Goal: Transaction & Acquisition: Book appointment/travel/reservation

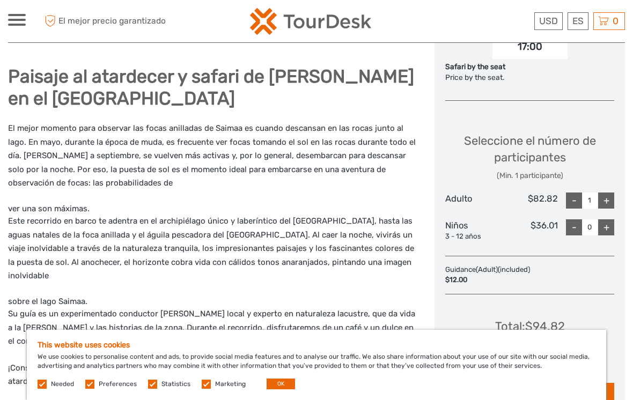
scroll to position [417, 0]
click at [601, 193] on div "+" at bounding box center [607, 201] width 16 height 16
click at [599, 171] on div "Seleccione el número de participantes (Min. 1 participante) Adulto $82.82 - 2 +…" at bounding box center [530, 183] width 169 height 130
click at [602, 193] on div "+" at bounding box center [607, 201] width 16 height 16
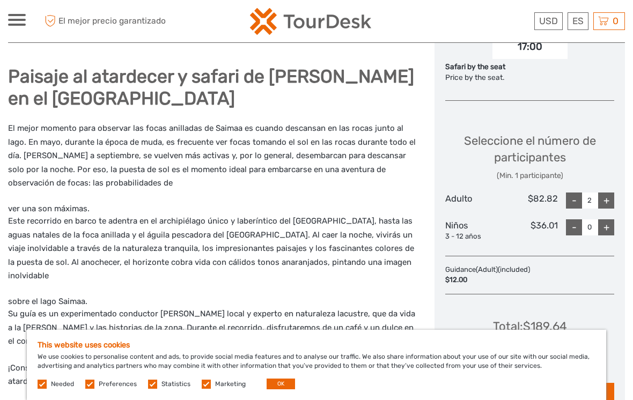
type input "3"
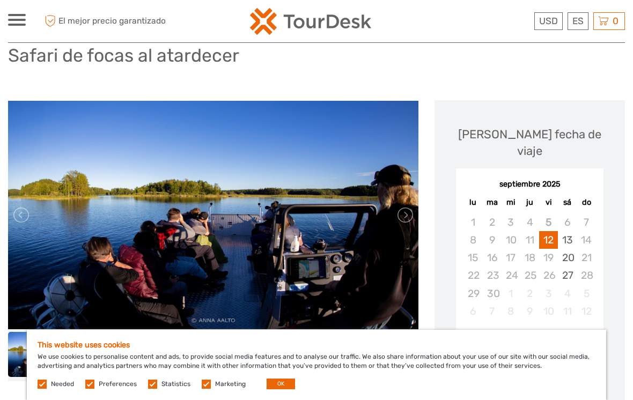
scroll to position [77, 0]
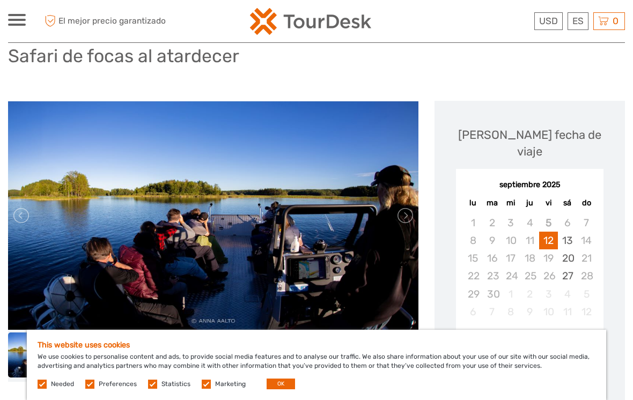
click at [568, 232] on div "13" at bounding box center [567, 241] width 19 height 18
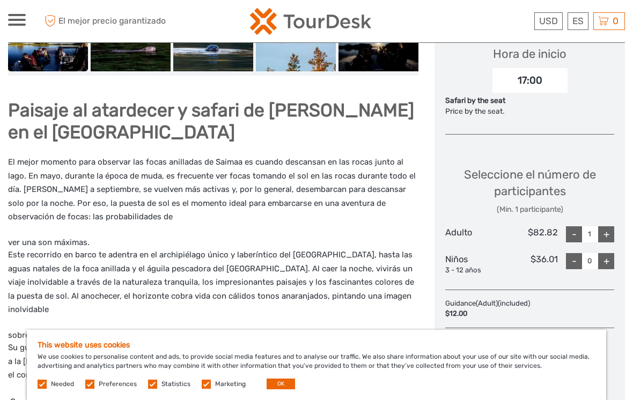
scroll to position [361, 0]
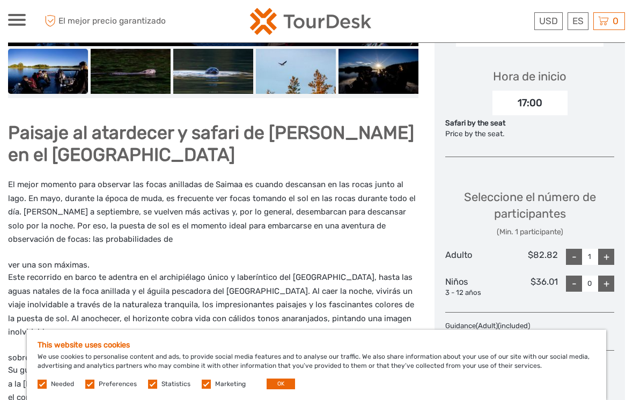
click at [610, 249] on div "+" at bounding box center [607, 257] width 16 height 16
click at [611, 249] on div "+" at bounding box center [607, 257] width 16 height 16
type input "3"
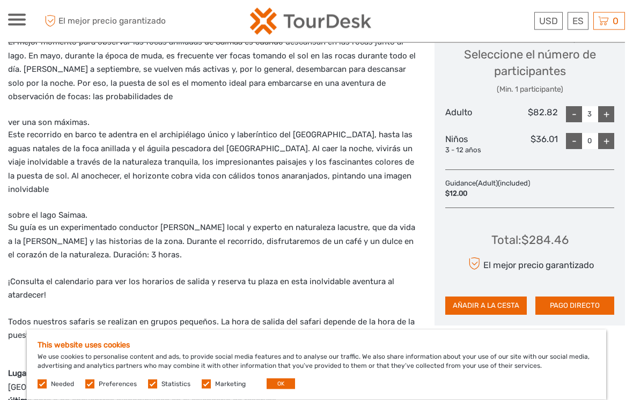
scroll to position [504, 0]
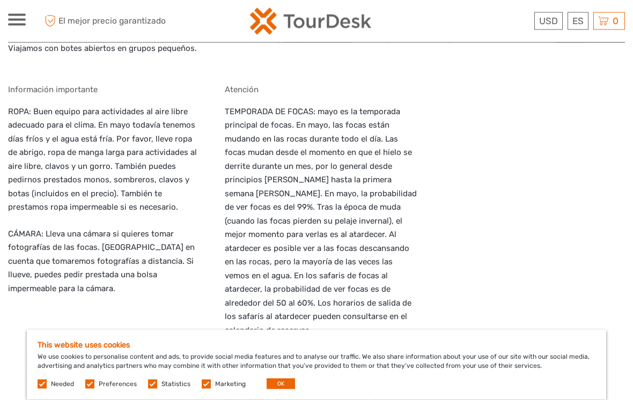
scroll to position [1208, 0]
click at [262, 392] on div "This website uses cookies We use cookies to personalise content and ads, to pro…" at bounding box center [317, 365] width 580 height 70
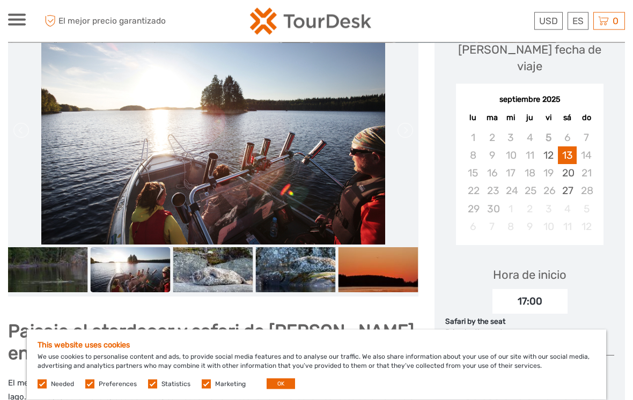
scroll to position [162, 0]
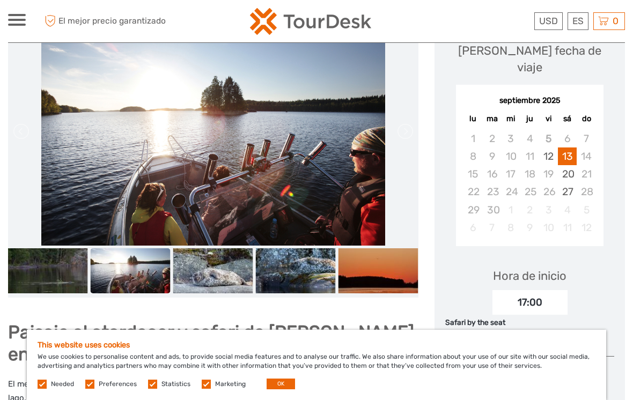
click at [52, 252] on img at bounding box center [48, 271] width 80 height 45
click at [67, 112] on img at bounding box center [213, 131] width 344 height 229
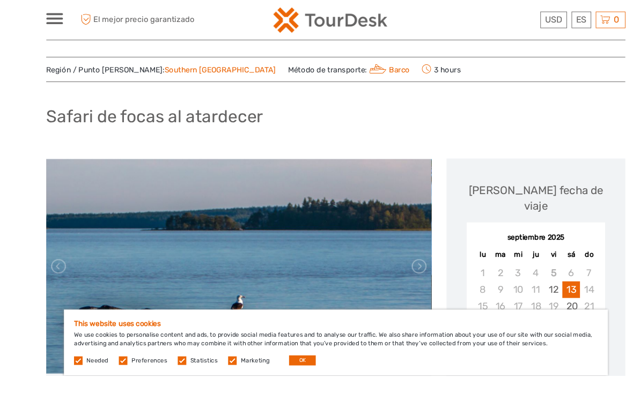
scroll to position [98, 0]
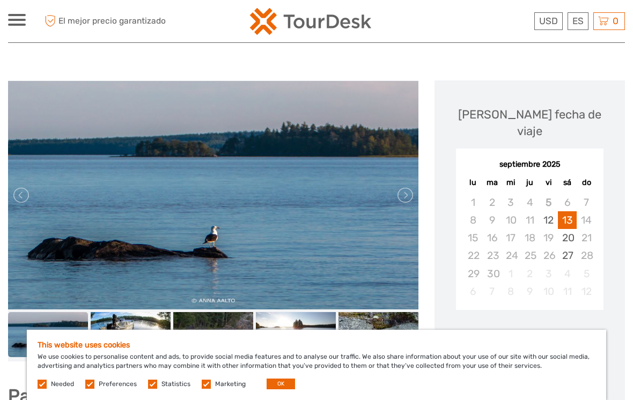
click at [119, 321] on img at bounding box center [131, 334] width 80 height 45
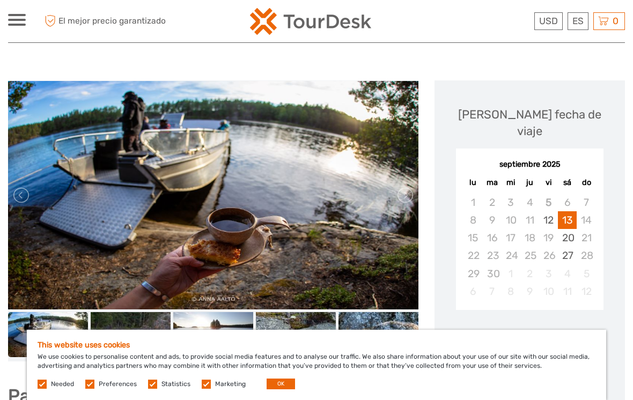
click at [9, 159] on img at bounding box center [213, 195] width 411 height 229
click at [17, 171] on img at bounding box center [213, 195] width 411 height 229
click at [183, 315] on img at bounding box center [213, 334] width 80 height 45
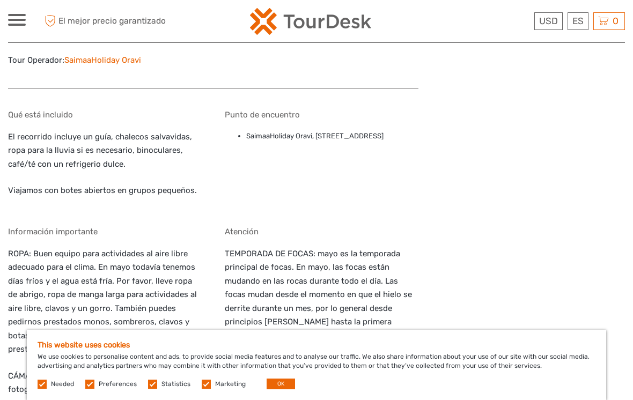
scroll to position [1090, 0]
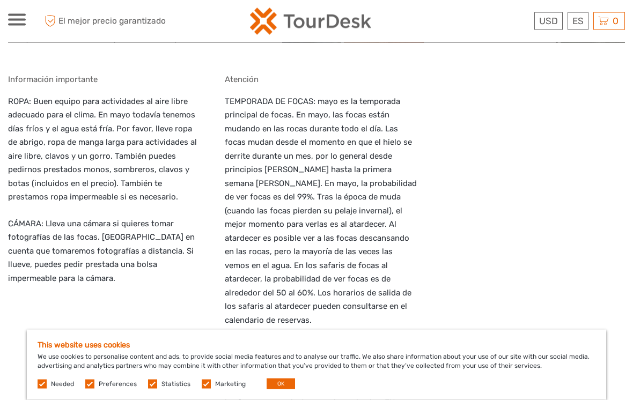
click at [279, 390] on button "OK" at bounding box center [281, 384] width 28 height 11
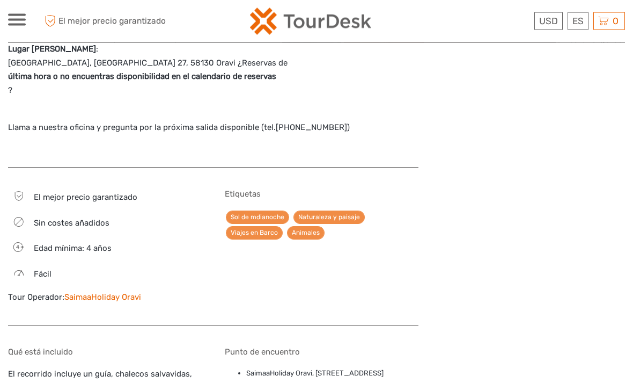
scroll to position [799, 0]
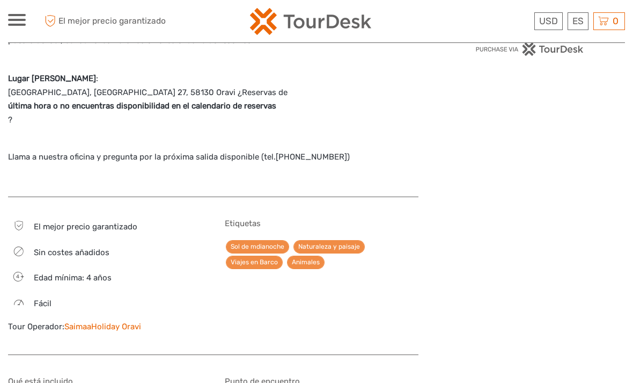
click at [0, 0] on link "English" at bounding box center [0, 0] width 0 height 0
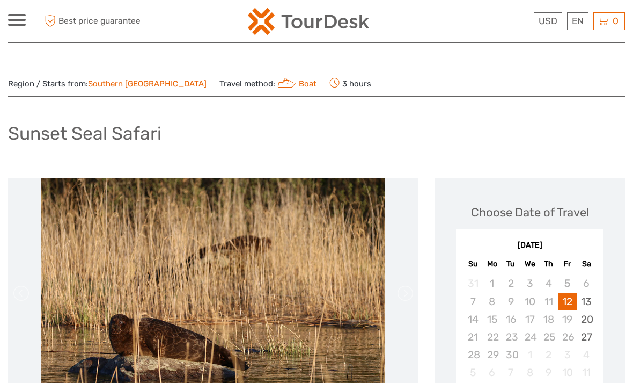
click at [0, 0] on link "€" at bounding box center [0, 0] width 0 height 0
click at [595, 140] on div "Sunset Seal Safari" at bounding box center [316, 137] width 617 height 39
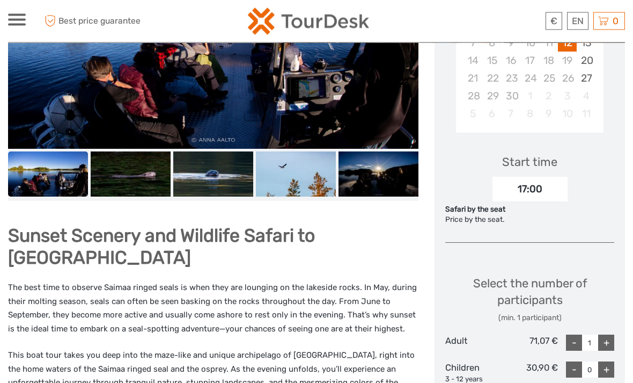
scroll to position [282, 0]
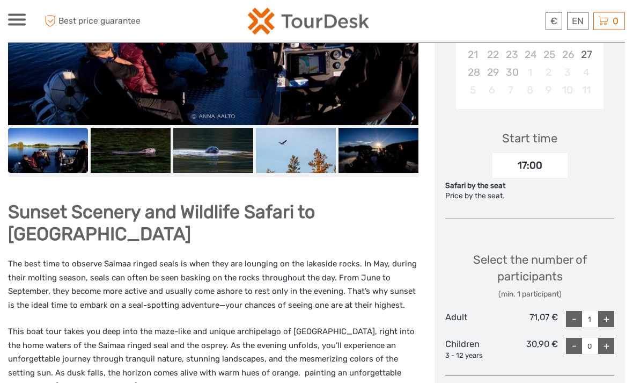
click at [607, 313] on div "+" at bounding box center [607, 319] width 16 height 16
type input "3"
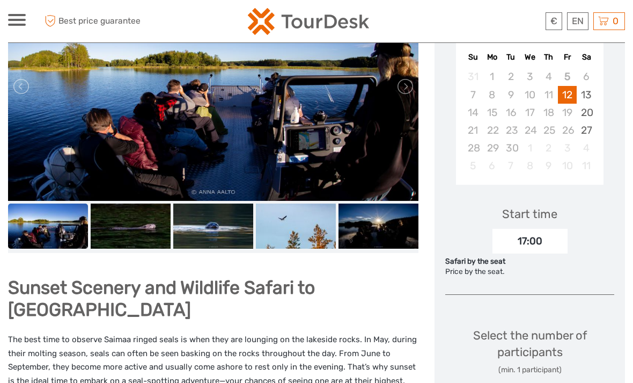
scroll to position [192, 0]
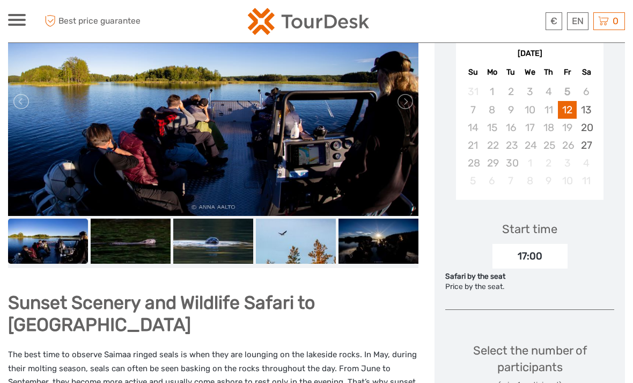
click at [578, 112] on div "13" at bounding box center [586, 110] width 19 height 18
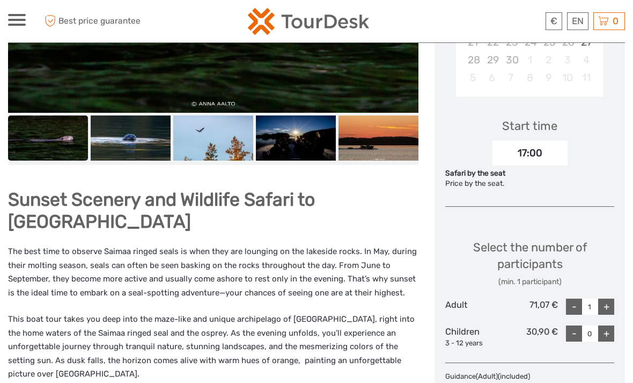
scroll to position [306, 0]
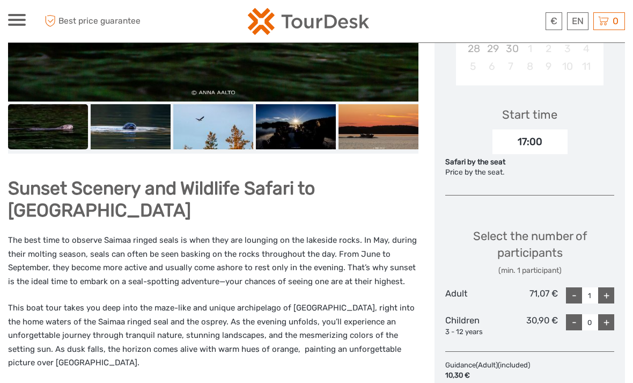
click at [602, 294] on div "+" at bounding box center [607, 295] width 16 height 16
click at [603, 292] on div "+" at bounding box center [607, 295] width 16 height 16
type input "3"
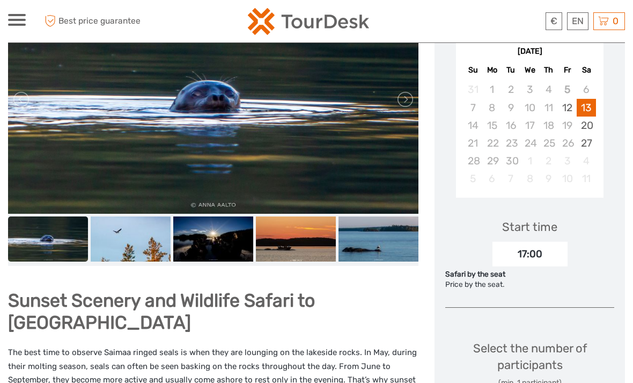
scroll to position [191, 0]
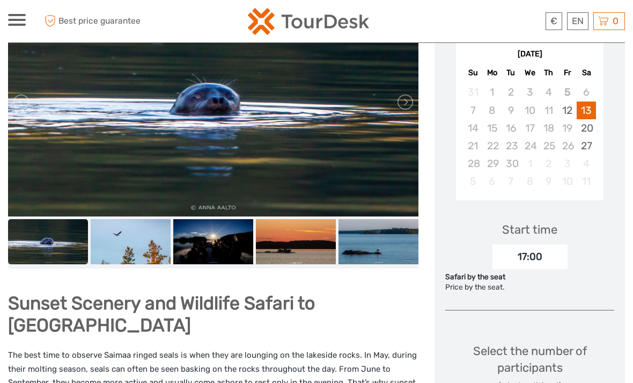
click at [475, 129] on div "14" at bounding box center [473, 128] width 19 height 18
click at [575, 107] on div "12" at bounding box center [567, 110] width 19 height 18
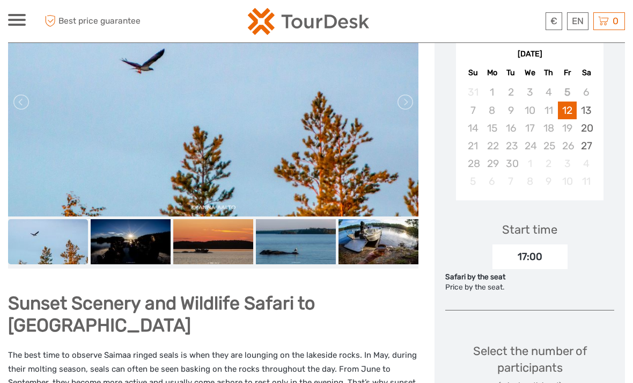
click at [582, 107] on div "13" at bounding box center [586, 110] width 19 height 18
click at [549, 125] on div "18" at bounding box center [549, 128] width 19 height 18
click at [520, 131] on div "16" at bounding box center [511, 128] width 19 height 18
click at [505, 139] on div "23" at bounding box center [511, 146] width 19 height 18
click at [469, 120] on div "14" at bounding box center [473, 128] width 19 height 18
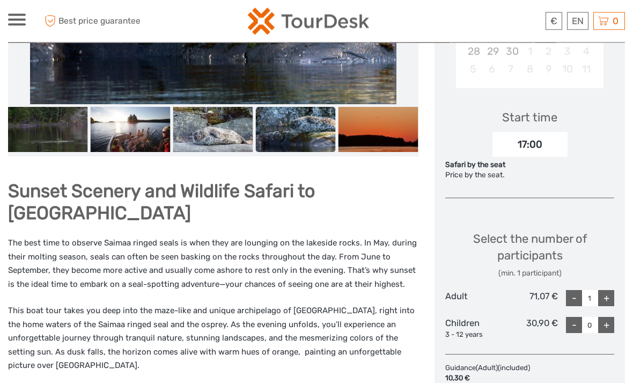
scroll to position [290, 0]
